Goal: Find specific page/section: Find specific page/section

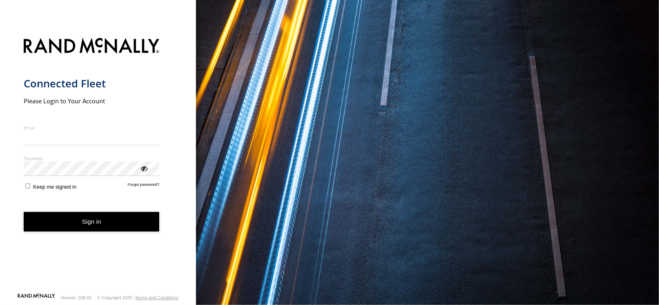
type input "**********"
click at [94, 222] on button "Sign in" at bounding box center [92, 222] width 136 height 20
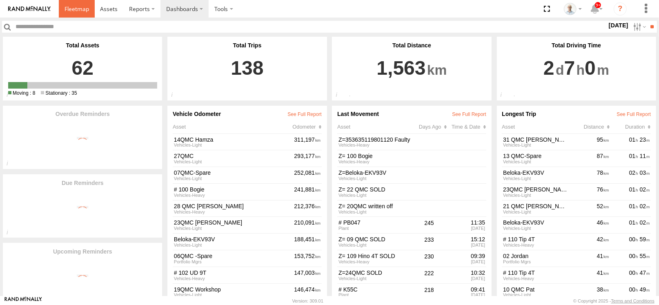
click at [60, 4] on link at bounding box center [77, 9] width 36 height 18
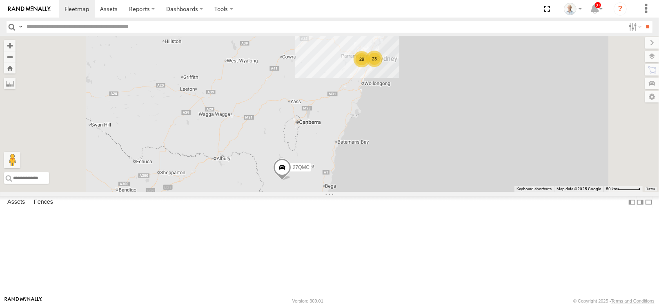
click at [383, 67] on div "23" at bounding box center [374, 59] width 16 height 16
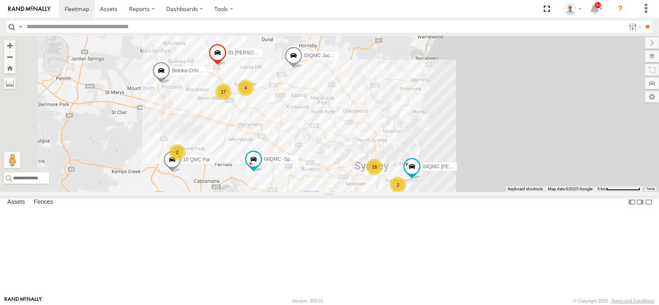
drag, startPoint x: 370, startPoint y: 155, endPoint x: 393, endPoint y: 191, distance: 42.6
click at [393, 191] on div "27QMC 18 10 QMC Pat 17 # KS75A 2 01 Lyndon 2 05QMC Jackson 06QMC -Spare 4 04QMC…" at bounding box center [329, 114] width 659 height 156
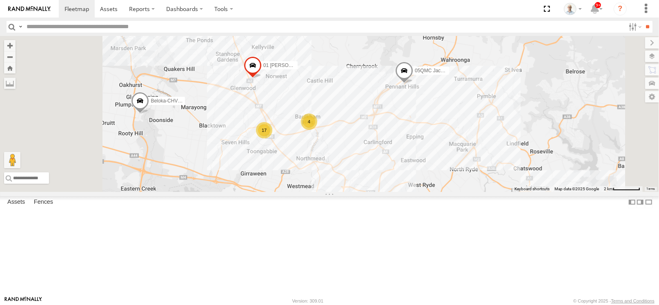
drag, startPoint x: 365, startPoint y: 232, endPoint x: 391, endPoint y: 206, distance: 37.3
click at [378, 192] on div "27QMC 10 QMC Pat # KS75A 01 Lyndon 05QMC Jackson 06QMC -Spare 04QMC Francesco B…" at bounding box center [329, 114] width 659 height 156
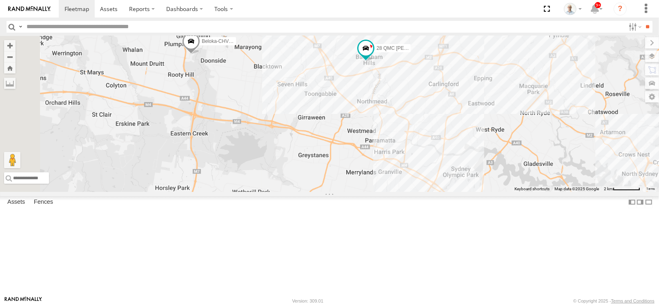
drag, startPoint x: 381, startPoint y: 220, endPoint x: 441, endPoint y: 131, distance: 107.4
click at [441, 131] on div "27QMC 10 QMC Pat # KS75A 01 Lyndon 05QMC Jackson 06QMC -Spare 04QMC Francesco B…" at bounding box center [329, 114] width 659 height 156
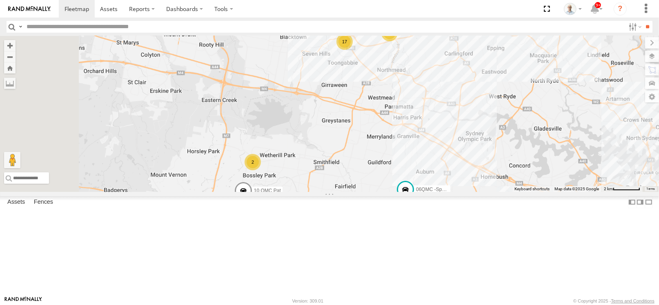
click at [261, 170] on div "2" at bounding box center [253, 162] width 16 height 16
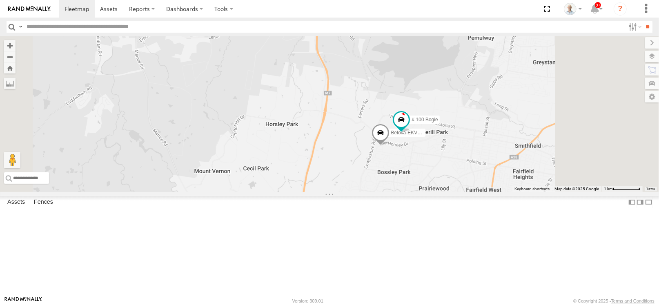
drag, startPoint x: 557, startPoint y: 182, endPoint x: 536, endPoint y: 191, distance: 22.7
click at [536, 191] on div "27QMC 10 QMC Pat # KS75A 01 Lyndon 05QMC Jackson 06QMC -Spare 04QMC Francesco B…" at bounding box center [329, 114] width 659 height 156
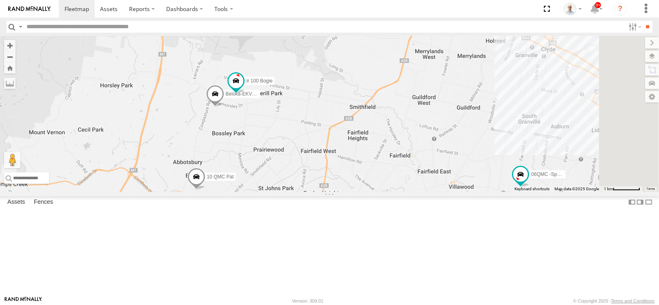
drag, startPoint x: 572, startPoint y: 185, endPoint x: 414, endPoint y: 142, distance: 164.1
click at [414, 142] on div "27QMC 10 QMC Pat # KS75A 01 Lyndon 05QMC Jackson 06QMC -Spare 04QMC Francesco B…" at bounding box center [329, 114] width 659 height 156
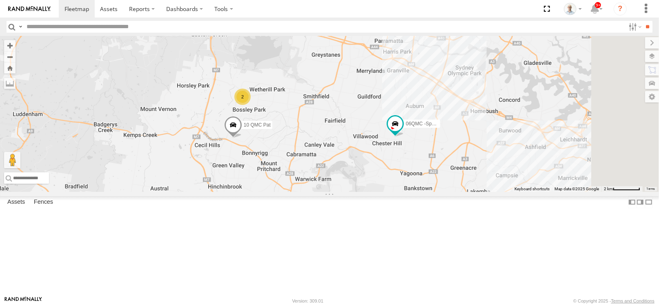
drag, startPoint x: 512, startPoint y: 160, endPoint x: 406, endPoint y: 149, distance: 106.8
click at [406, 149] on div "27QMC 10 QMC Pat # KS75A 01 Lyndon 05QMC Jackson 06QMC -Spare 04QMC Francesco B…" at bounding box center [329, 114] width 659 height 156
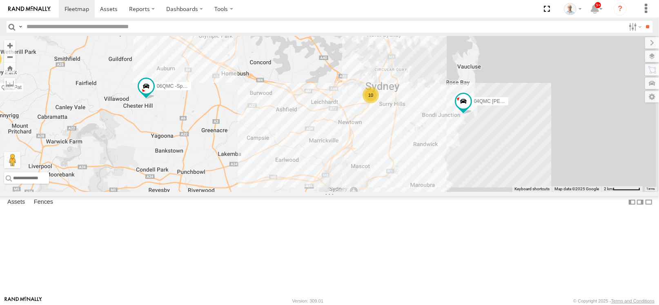
drag, startPoint x: 556, startPoint y: 179, endPoint x: 373, endPoint y: 143, distance: 186.4
click at [373, 143] on div "27QMC 10 QMC Pat # KS75A 01 Lyndon 05QMC Jackson 06QMC -Spare 04QMC Francesco B…" at bounding box center [329, 114] width 659 height 156
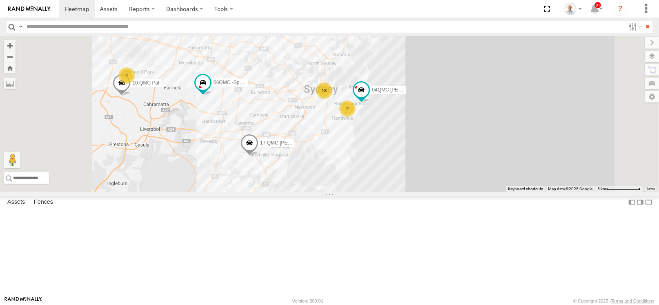
drag, startPoint x: 361, startPoint y: 152, endPoint x: 352, endPoint y: 152, distance: 9.4
click at [352, 152] on div "27QMC 10 QMC Pat # KS75A 01 Lyndon 05QMC Jackson 06QMC -Spare 04QMC Francesco B…" at bounding box center [329, 114] width 659 height 156
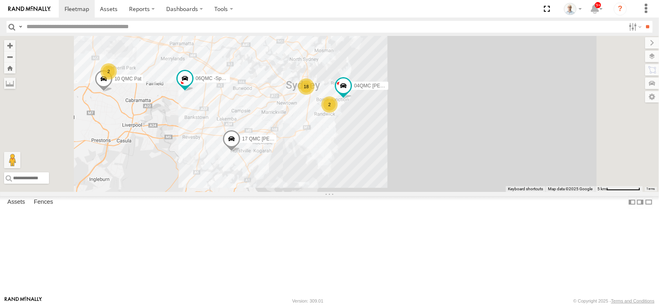
drag, startPoint x: 362, startPoint y: 159, endPoint x: 341, endPoint y: 154, distance: 21.5
click at [341, 154] on div "27QMC 10 QMC Pat # KS75A 01 Lyndon 05QMC Jackson 06QMC -Spare 04QMC Francesco B…" at bounding box center [329, 114] width 659 height 156
click at [315, 95] on div "18" at bounding box center [306, 86] width 16 height 16
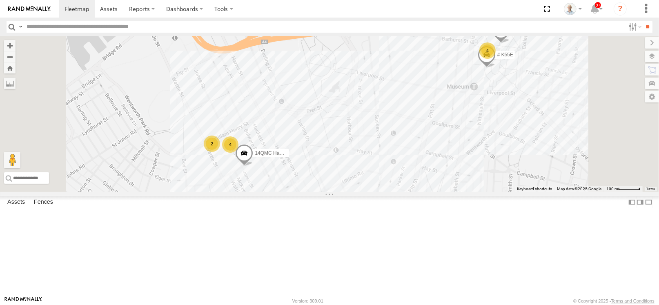
click at [289, 157] on label "14QMC Hamza" at bounding box center [268, 153] width 41 height 8
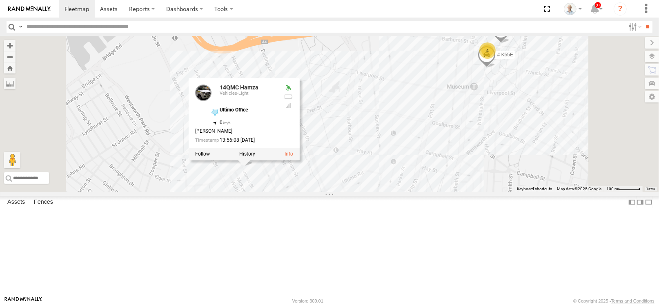
click at [446, 136] on div "27QMC 10 QMC Pat # KS75A 01 Lyndon 05QMC Jackson 06QMC -Spare 04QMC Francesco B…" at bounding box center [329, 114] width 659 height 156
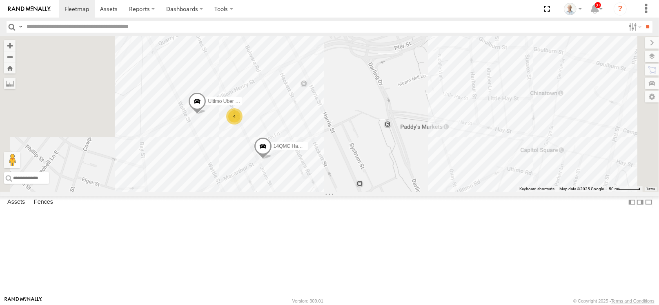
click at [407, 163] on div "27QMC 10 QMC Pat # KS75A 01 Lyndon 05QMC Jackson 06QMC -Spare 04QMC Francesco B…" at bounding box center [329, 114] width 659 height 156
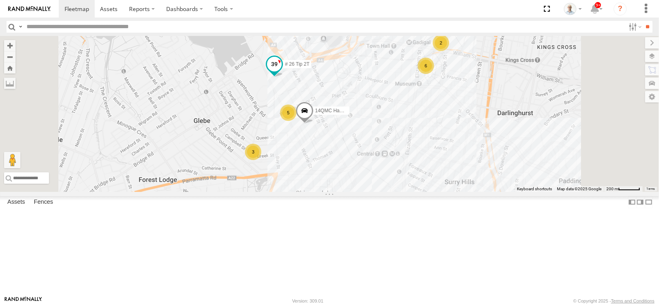
click at [284, 77] on span at bounding box center [275, 66] width 18 height 22
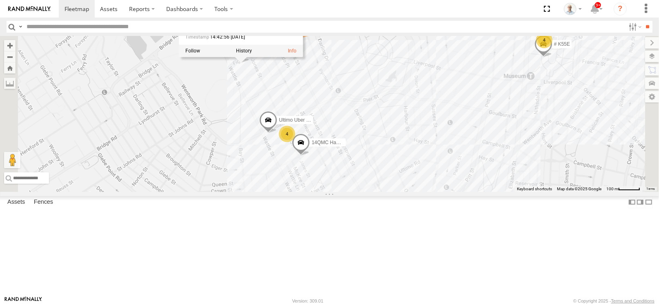
click at [390, 129] on div "27QMC 10 QMC Pat # KS75A 01 Lyndon 05QMC Jackson 06QMC -Spare 04QMC Francesco B…" at bounding box center [329, 114] width 659 height 156
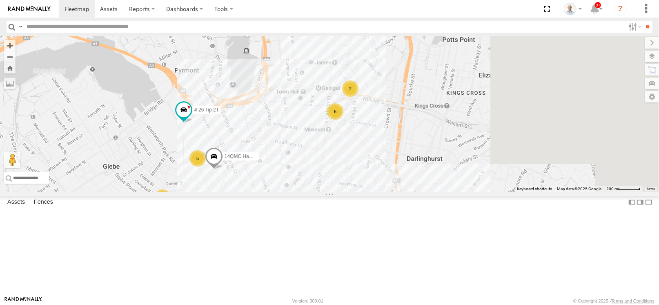
drag, startPoint x: 460, startPoint y: 95, endPoint x: 312, endPoint y: 173, distance: 167.4
click at [312, 175] on div "27QMC 10 QMC Pat # KS75A 01 Lyndon 05QMC Jackson 06QMC -Spare 04QMC Francesco B…" at bounding box center [329, 114] width 659 height 156
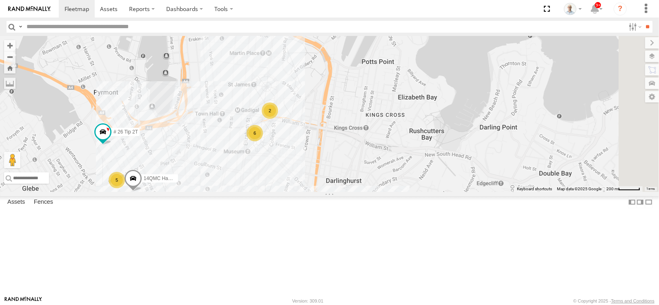
click at [263, 141] on div "6" at bounding box center [255, 133] width 16 height 16
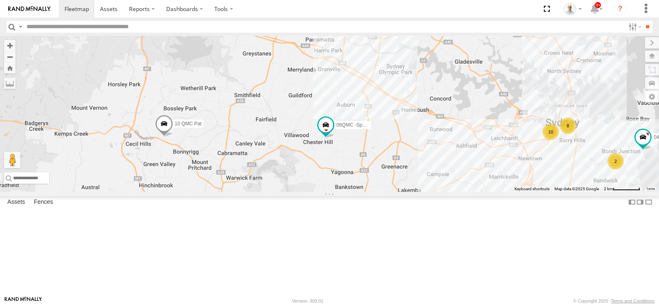
drag, startPoint x: 462, startPoint y: 127, endPoint x: 582, endPoint y: 136, distance: 120.9
click at [582, 136] on div "27QMC 10 QMC Pat # KS75A 01 Lyndon 05QMC Jackson 06QMC -Spare 04QMC Francesco B…" at bounding box center [329, 114] width 659 height 156
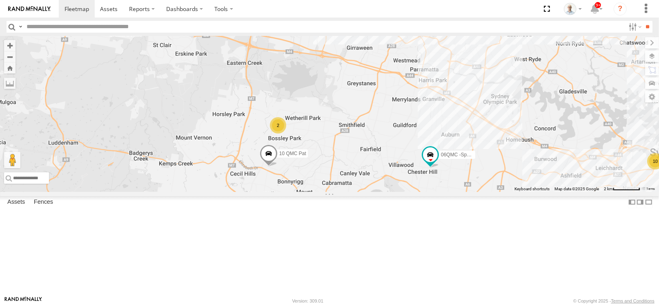
drag, startPoint x: 341, startPoint y: 144, endPoint x: 450, endPoint y: 176, distance: 113.8
click at [450, 176] on div "27QMC 10 QMC Pat # KS75A 01 Lyndon 05QMC Jackson 06QMC -Spare 04QMC Francesco B…" at bounding box center [329, 114] width 659 height 156
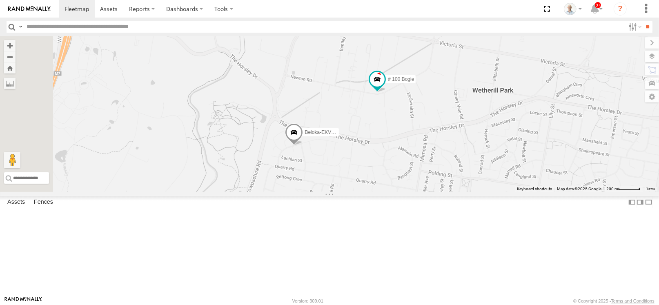
drag, startPoint x: 310, startPoint y: 136, endPoint x: 529, endPoint y: 181, distance: 223.6
click at [529, 181] on div "27QMC 10 QMC Pat # KS75A 01 Lyndon 05QMC Jackson 06QMC -Spare 04QMC Francesco B…" at bounding box center [329, 114] width 659 height 156
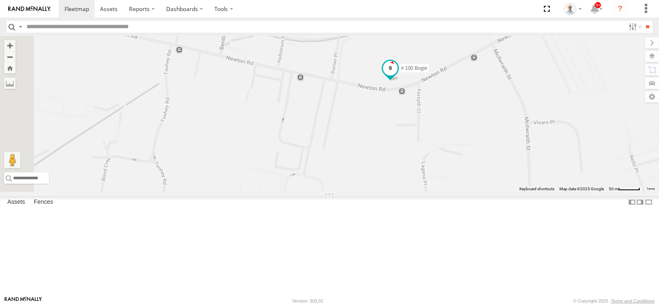
click at [400, 81] on span at bounding box center [391, 70] width 18 height 22
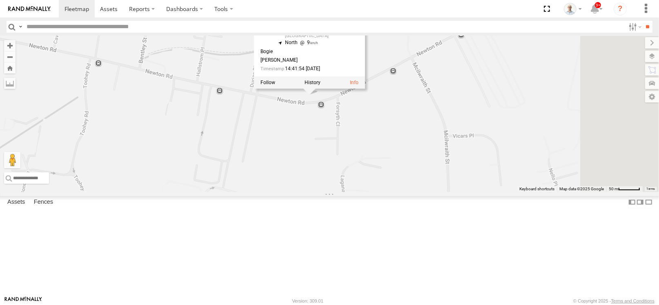
drag, startPoint x: 557, startPoint y: 155, endPoint x: 426, endPoint y: 185, distance: 134.4
click at [433, 184] on div "27QMC 10 QMC Pat # KS75A 01 Lyndon 05QMC Jackson 06QMC -Spare 04QMC Francesco B…" at bounding box center [329, 114] width 659 height 156
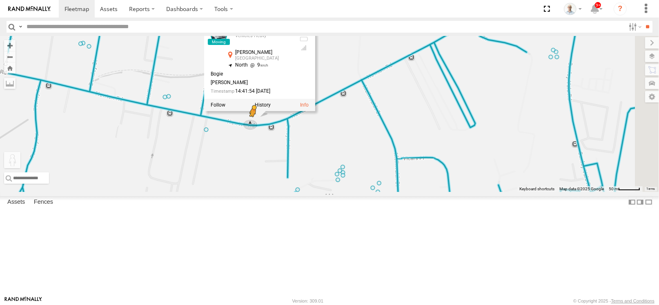
drag, startPoint x: 219, startPoint y: 265, endPoint x: 355, endPoint y: 177, distance: 162.2
click at [355, 177] on div "27QMC 10 QMC Pat # KS75A 01 Lyndon 05QMC Jackson 06QMC -Spare 04QMC Francesco B…" at bounding box center [329, 114] width 659 height 156
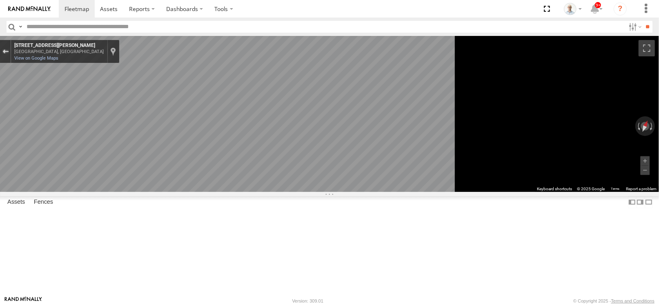
click at [9, 50] on div "Exit the Street View" at bounding box center [5, 51] width 6 height 5
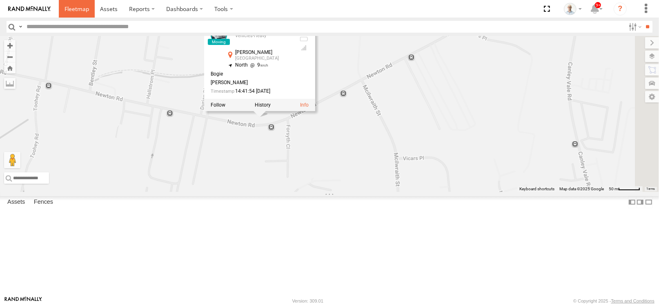
click at [82, 11] on span at bounding box center [77, 9] width 25 height 8
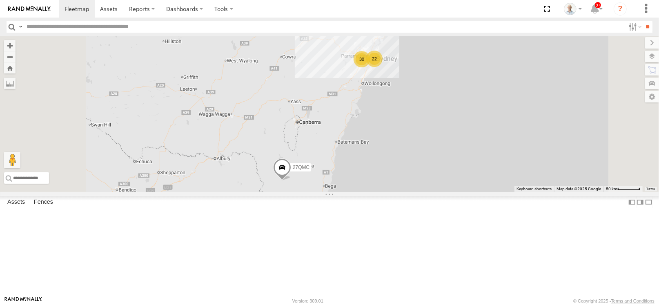
click at [370, 67] on div "30" at bounding box center [362, 59] width 16 height 16
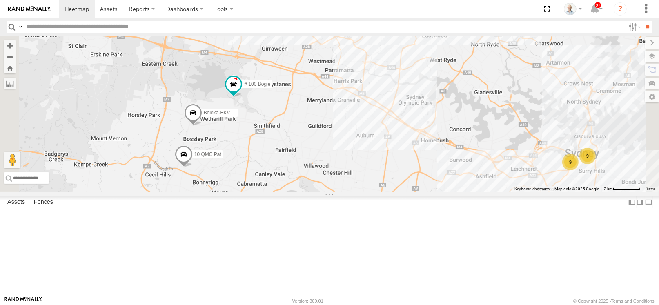
drag, startPoint x: 345, startPoint y: 132, endPoint x: 395, endPoint y: 85, distance: 68.8
click at [395, 85] on div "27QMC # KS75A 01 Lyndon 05QMC Jackson QMC Mercedes # 100 Bogie 9 9 10 QMC Pat 1…" at bounding box center [329, 114] width 659 height 156
click at [243, 96] on span at bounding box center [234, 85] width 18 height 22
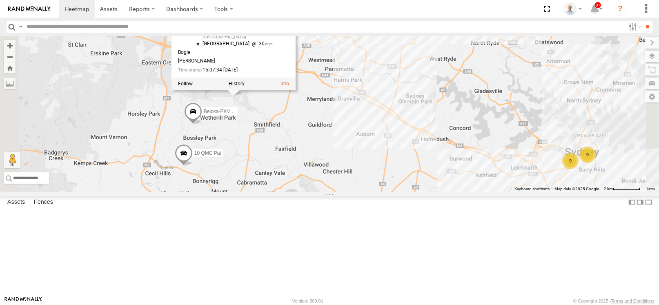
click at [378, 158] on div "27QMC # KS75A 01 Lyndon 05QMC Jackson QMC Mercedes # 100 Bogie 9 9 10 QMC Pat 1…" at bounding box center [329, 114] width 659 height 156
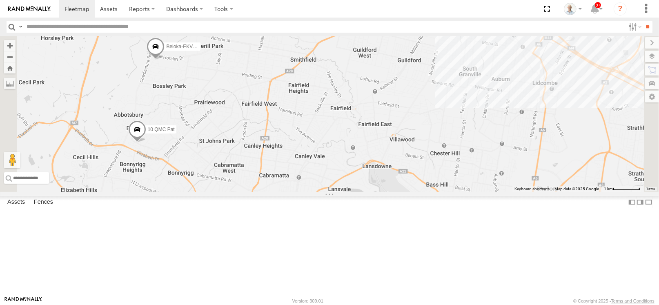
drag, startPoint x: 332, startPoint y: 187, endPoint x: 357, endPoint y: 133, distance: 59.8
click at [357, 133] on div "27QMC # KS75A 01 Lyndon 05QMC Jackson QMC Mercedes # 100 Bogie 10 QMC Pat # 26 …" at bounding box center [329, 114] width 659 height 156
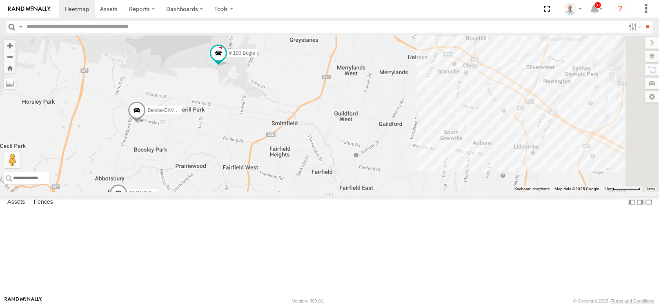
drag, startPoint x: 367, startPoint y: 118, endPoint x: 348, endPoint y: 186, distance: 71.0
click at [348, 186] on div "27QMC # KS75A 01 Lyndon 05QMC Jackson QMC Mercedes # 100 Bogie 10 QMC Pat # 26 …" at bounding box center [329, 114] width 659 height 156
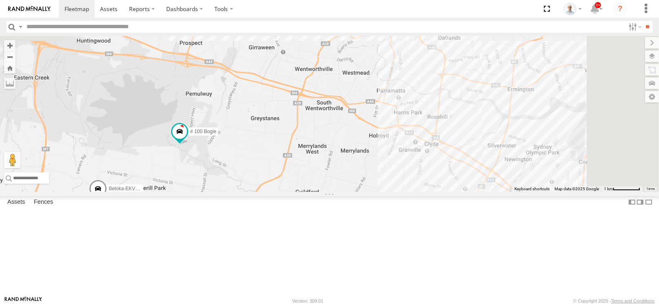
drag, startPoint x: 374, startPoint y: 130, endPoint x: 337, endPoint y: 200, distance: 79.3
click at [337, 192] on div "27QMC # KS75A 01 Lyndon 05QMC Jackson QMC Mercedes # 100 Bogie 10 QMC Pat # 26 …" at bounding box center [329, 114] width 659 height 156
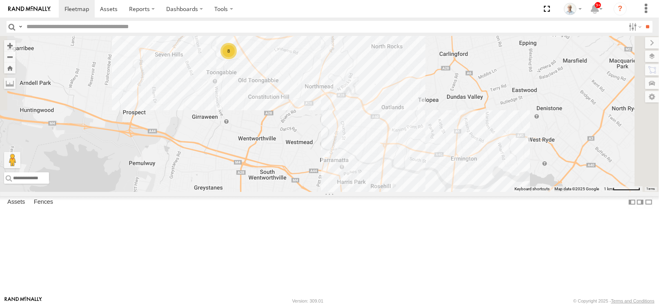
drag, startPoint x: 365, startPoint y: 141, endPoint x: 311, endPoint y: 208, distance: 86.0
click at [311, 192] on div "27QMC # KS75A 01 Lyndon 05QMC Jackson QMC Mercedes # 100 Bogie 10 QMC Pat # 26 …" at bounding box center [329, 114] width 659 height 156
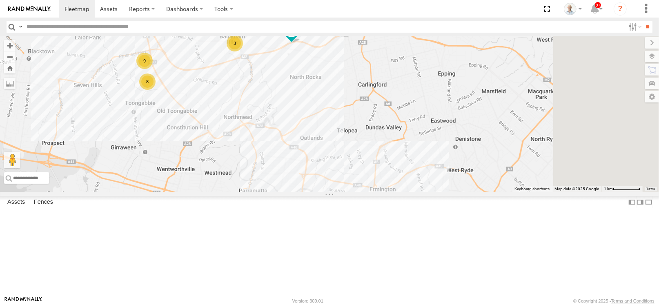
drag, startPoint x: 382, startPoint y: 120, endPoint x: 293, endPoint y: 156, distance: 95.1
click at [293, 156] on div "27QMC # KS75A 01 Lyndon 05QMC Jackson QMC Mercedes # 100 Bogie 10 QMC Pat # 26 …" at bounding box center [329, 114] width 659 height 156
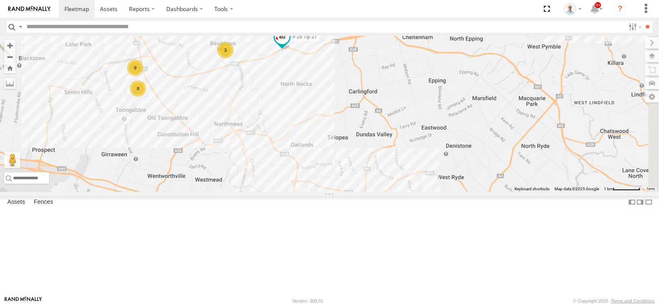
click at [290, 44] on span at bounding box center [282, 36] width 15 height 15
click at [378, 152] on div "27QMC # KS75A 01 Lyndon 05QMC Jackson QMC Mercedes # 100 Bogie 10 QMC Pat # 26 …" at bounding box center [329, 114] width 659 height 156
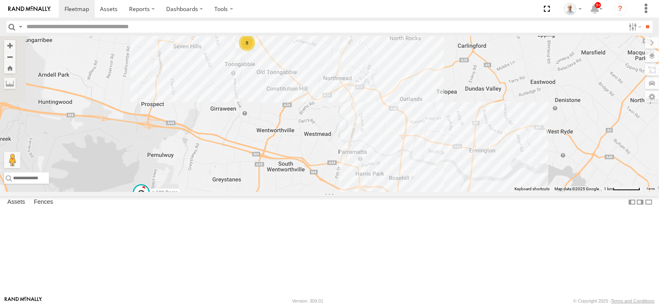
drag, startPoint x: 348, startPoint y: 174, endPoint x: 457, endPoint y: 128, distance: 118.3
click at [457, 128] on div "27QMC # KS75A 01 Lyndon 05QMC Jackson QMC Mercedes # 100 Bogie 10 QMC Pat # 26 …" at bounding box center [329, 114] width 659 height 156
click at [71, 8] on span at bounding box center [77, 9] width 25 height 8
